Goal: Go to known website: Access a specific website the user already knows

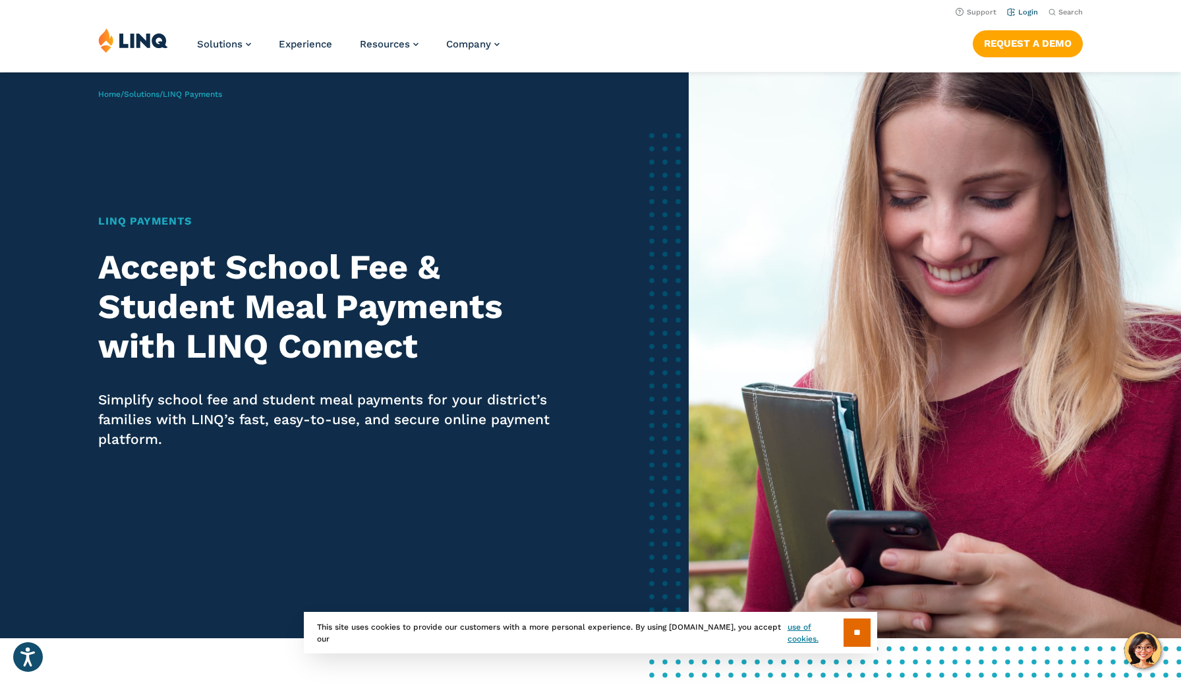
click at [1033, 13] on link "Login" at bounding box center [1022, 12] width 31 height 9
click at [1027, 13] on link "Login" at bounding box center [1022, 12] width 31 height 9
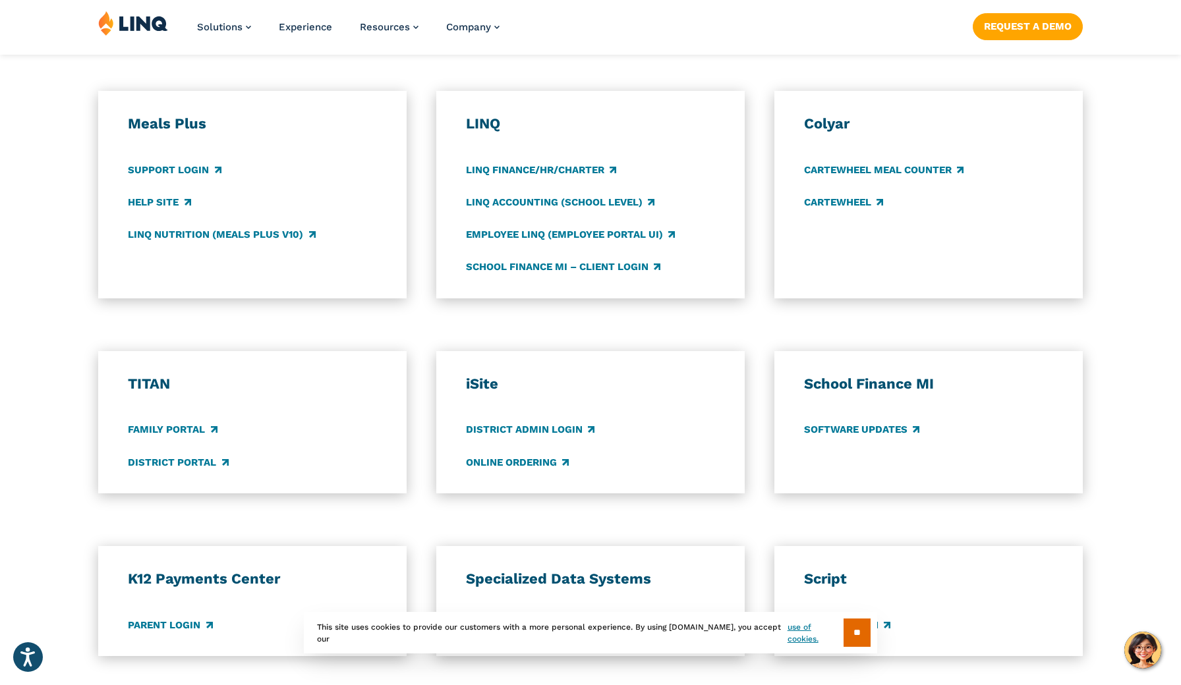
scroll to position [767, 0]
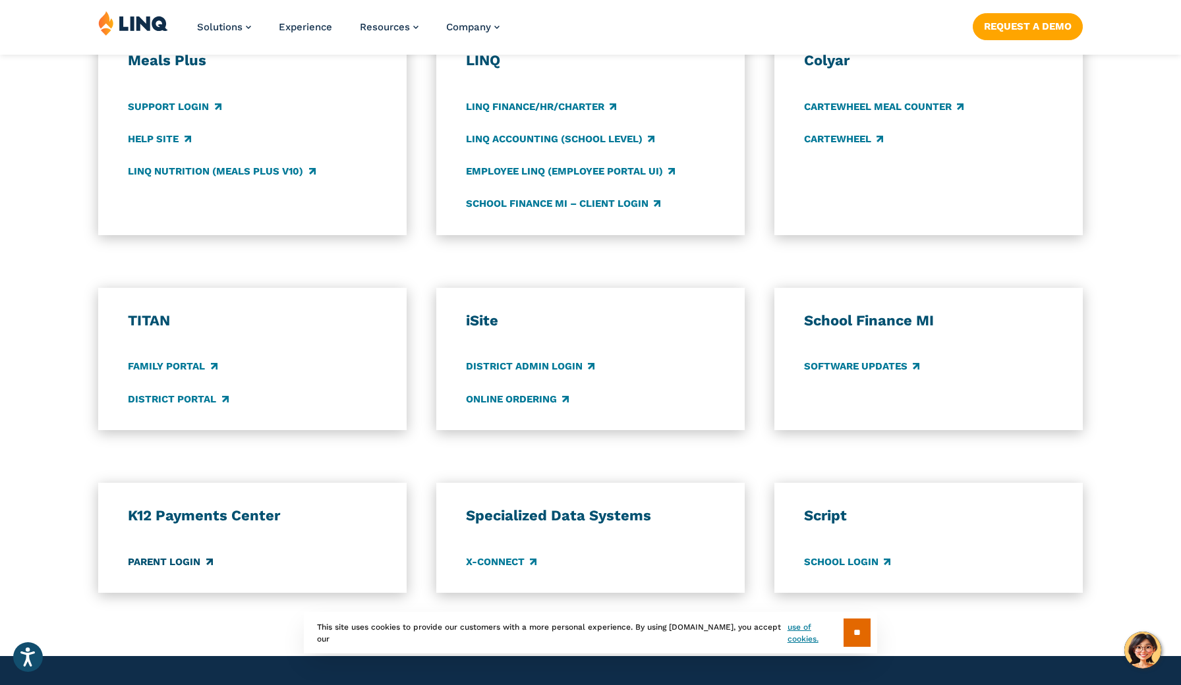
click at [148, 565] on link "Parent Login" at bounding box center [170, 562] width 84 height 14
